Goal: Task Accomplishment & Management: Manage account settings

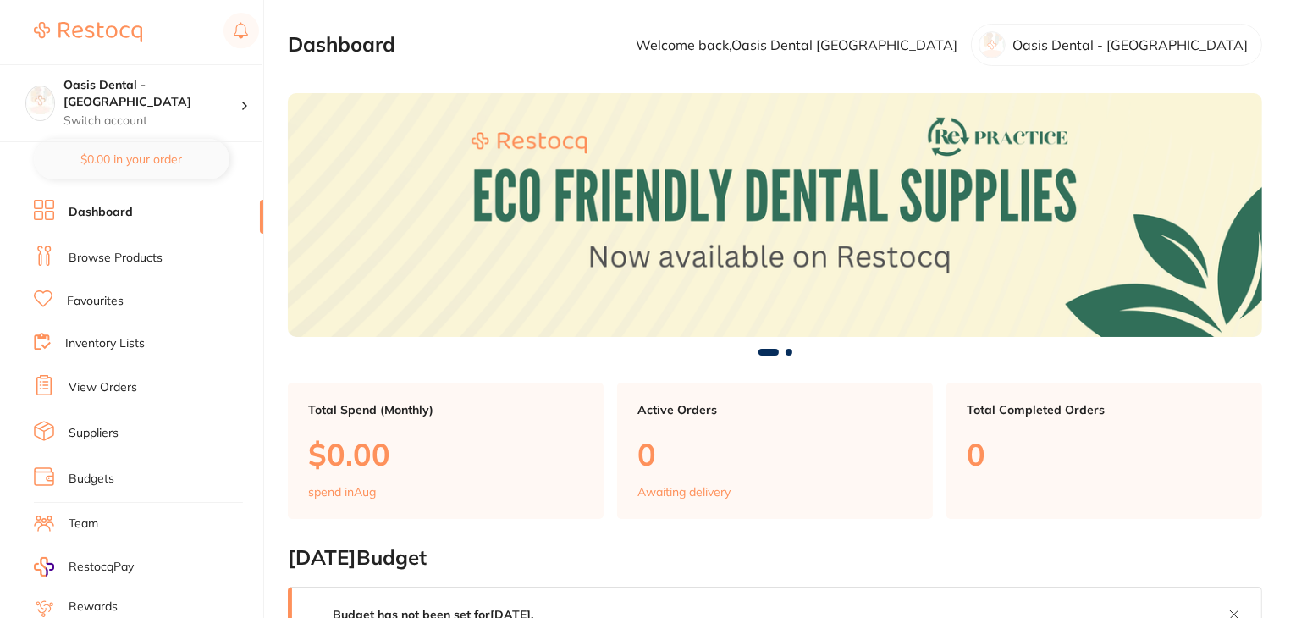
scroll to position [170, 0]
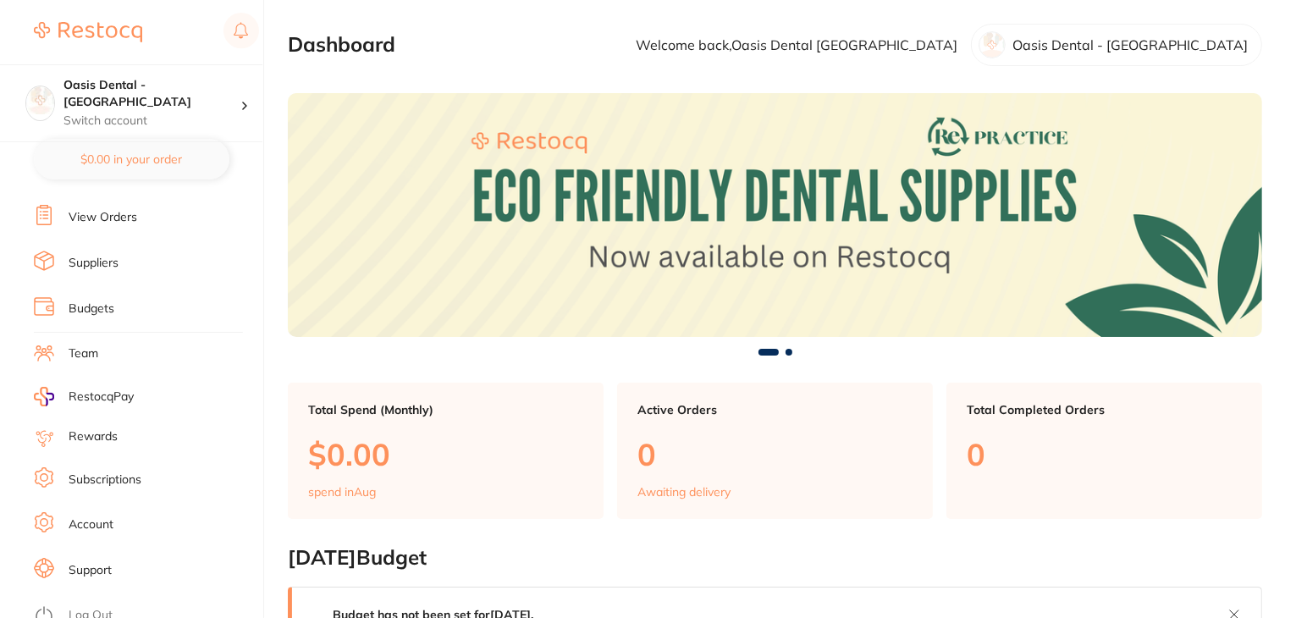
click at [105, 473] on link "Subscriptions" at bounding box center [105, 480] width 73 height 17
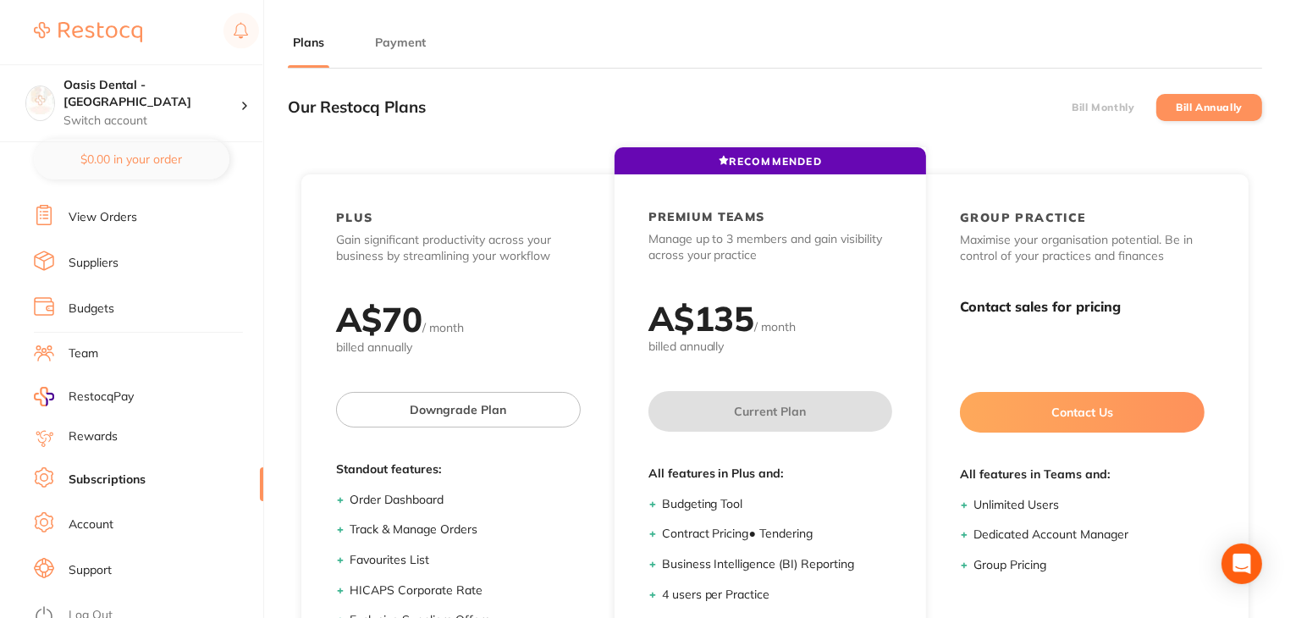
click at [401, 41] on button "Payment" at bounding box center [400, 43] width 61 height 16
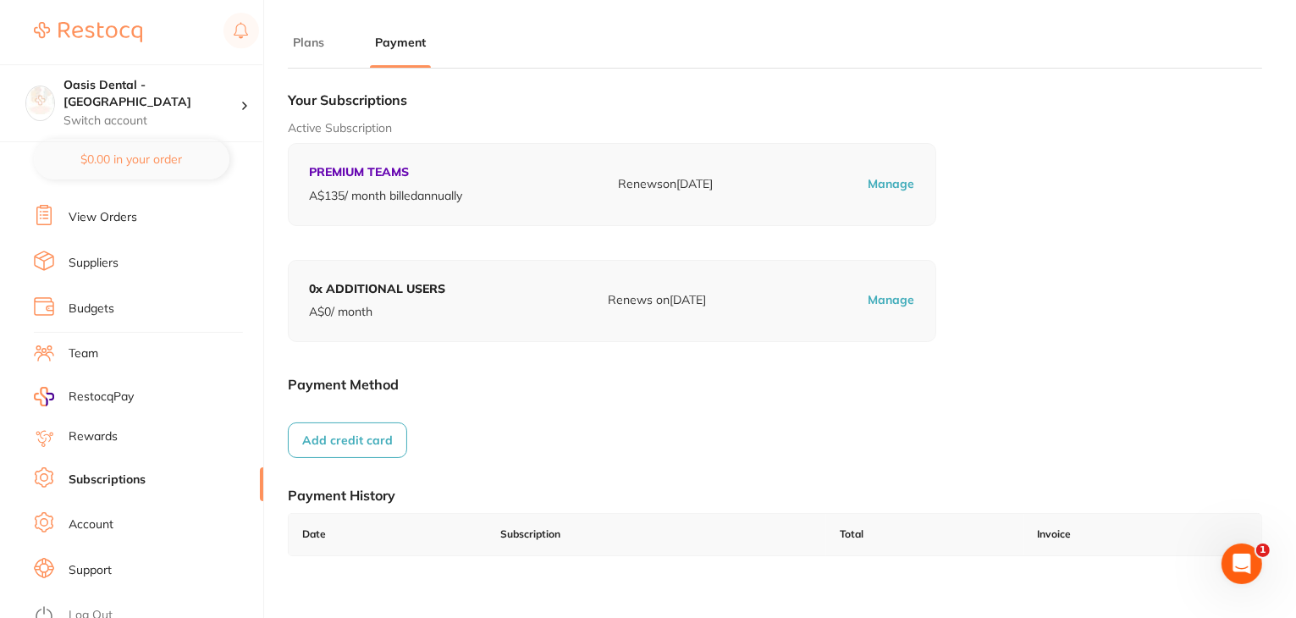
click at [97, 607] on link "Log Out" at bounding box center [91, 615] width 44 height 17
